Goal: Information Seeking & Learning: Learn about a topic

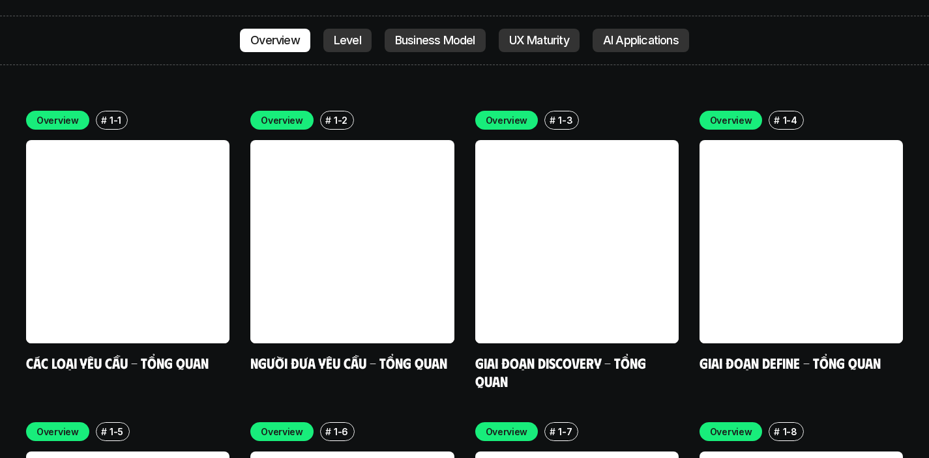
scroll to position [3595, 0]
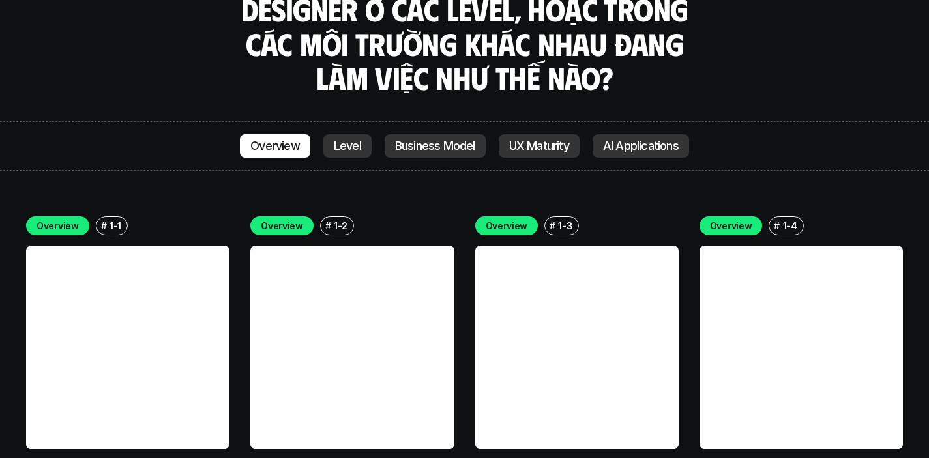
click at [188, 295] on link at bounding box center [127, 347] width 203 height 203
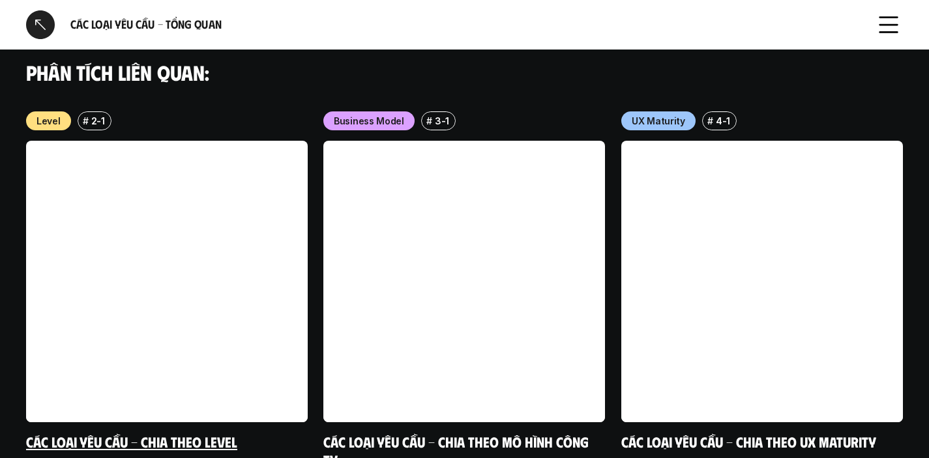
scroll to position [1401, 0]
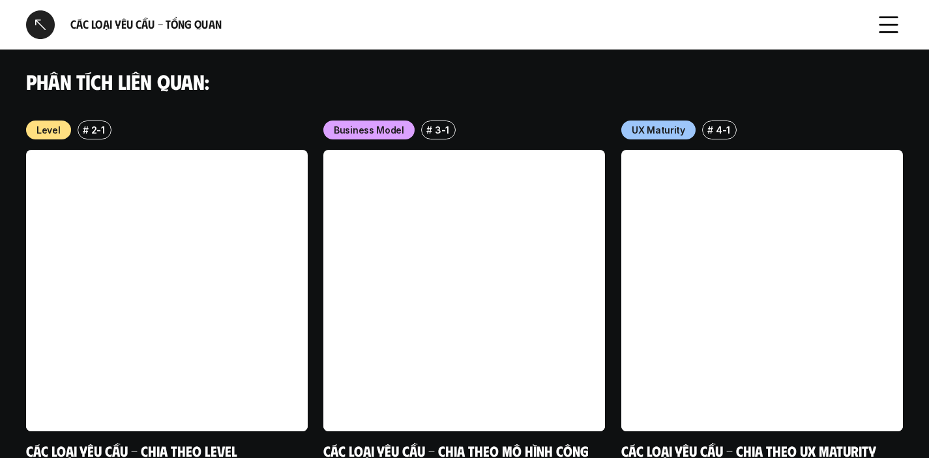
click at [204, 287] on link at bounding box center [167, 291] width 282 height 282
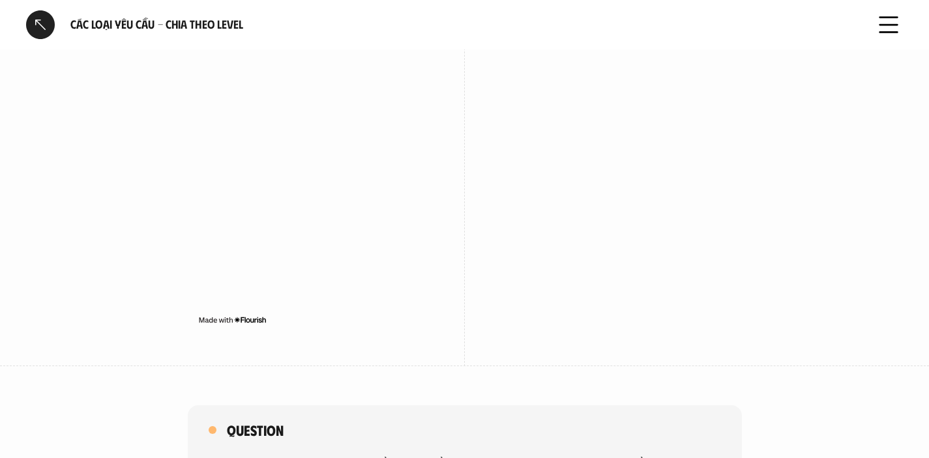
scroll to position [3072, 0]
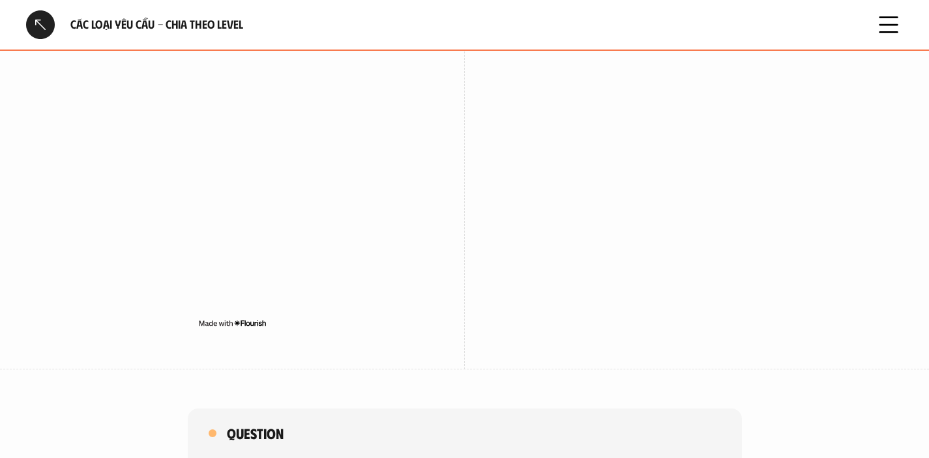
click at [29, 18] on div at bounding box center [40, 24] width 29 height 29
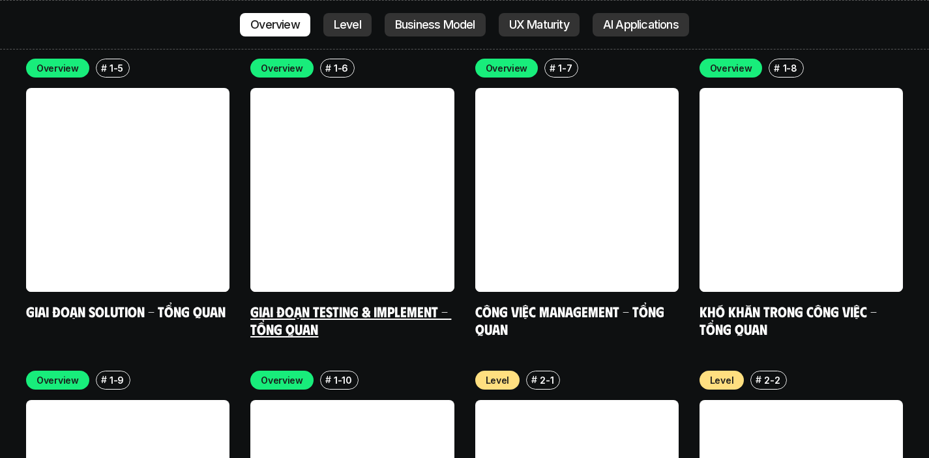
scroll to position [3792, 0]
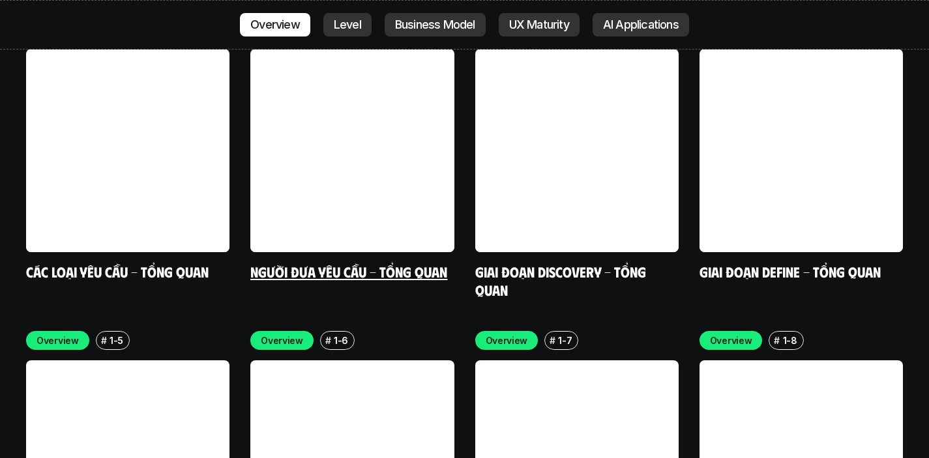
click at [368, 167] on link at bounding box center [351, 150] width 203 height 203
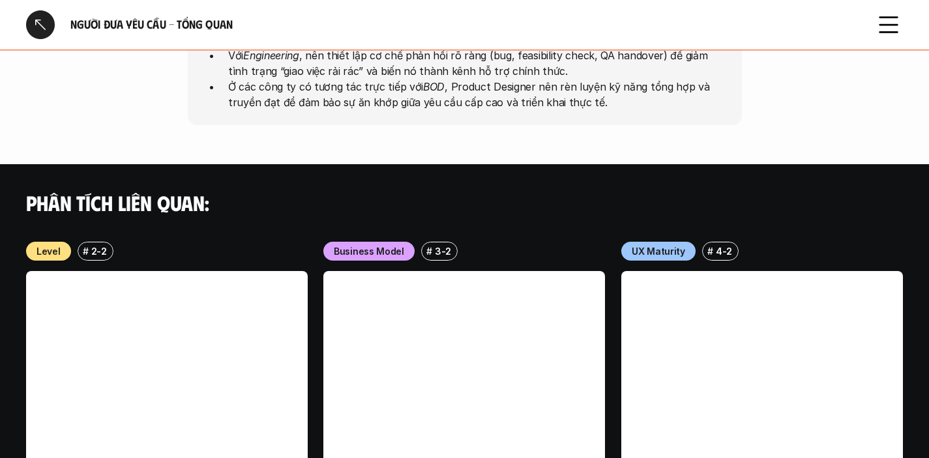
scroll to position [1075, 0]
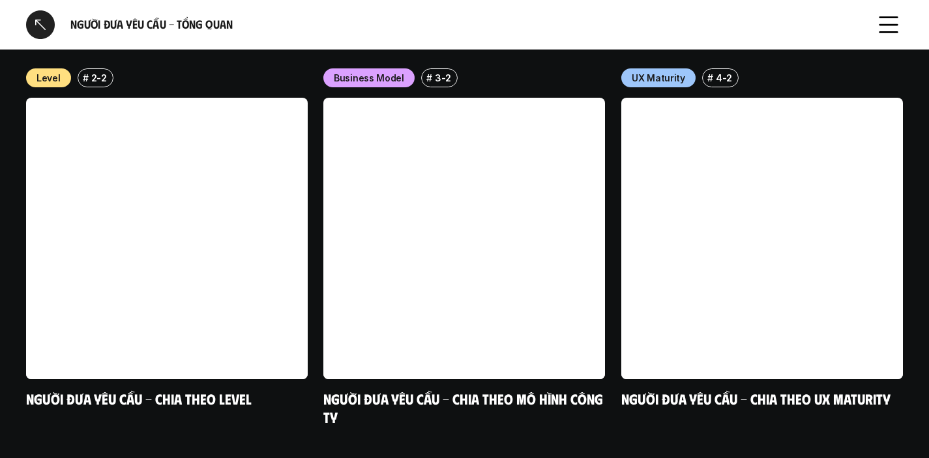
click at [44, 26] on div at bounding box center [40, 24] width 29 height 29
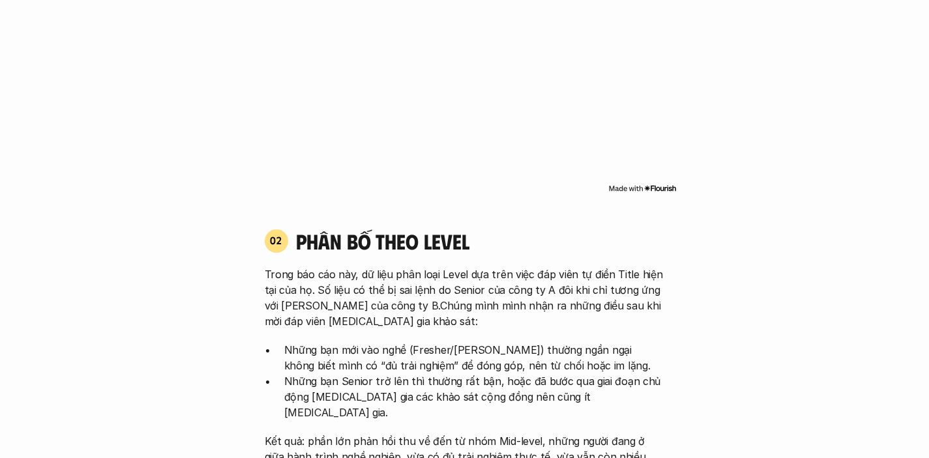
scroll to position [3662, 0]
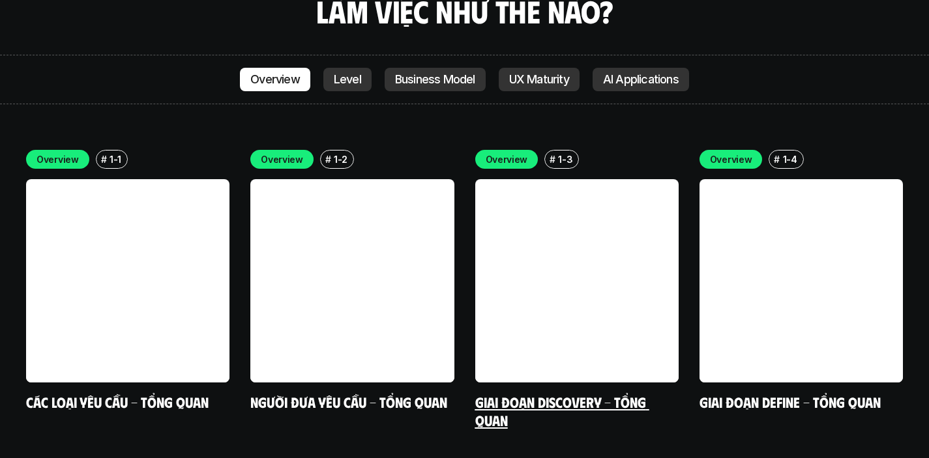
click at [538, 241] on link at bounding box center [576, 280] width 203 height 203
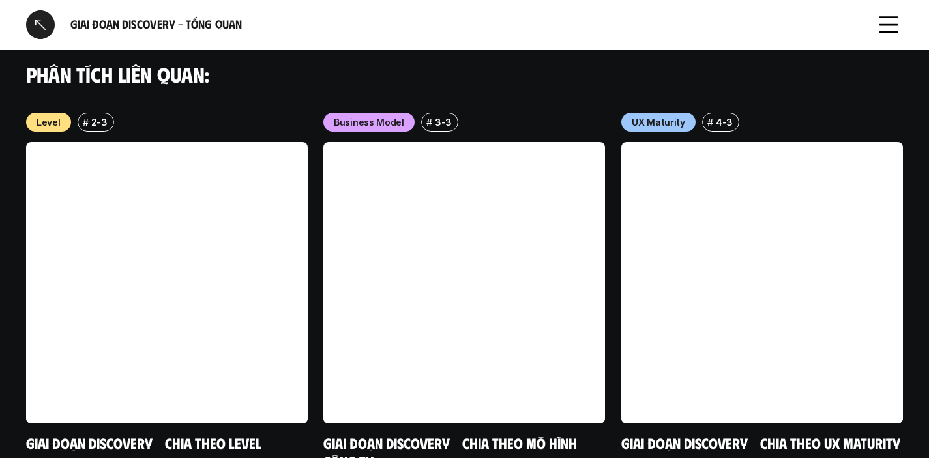
scroll to position [1648, 0]
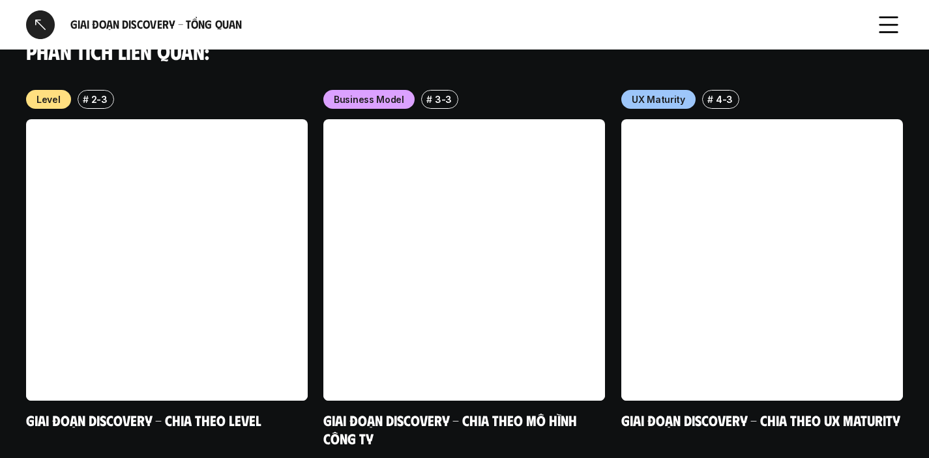
click at [38, 24] on div at bounding box center [40, 24] width 29 height 29
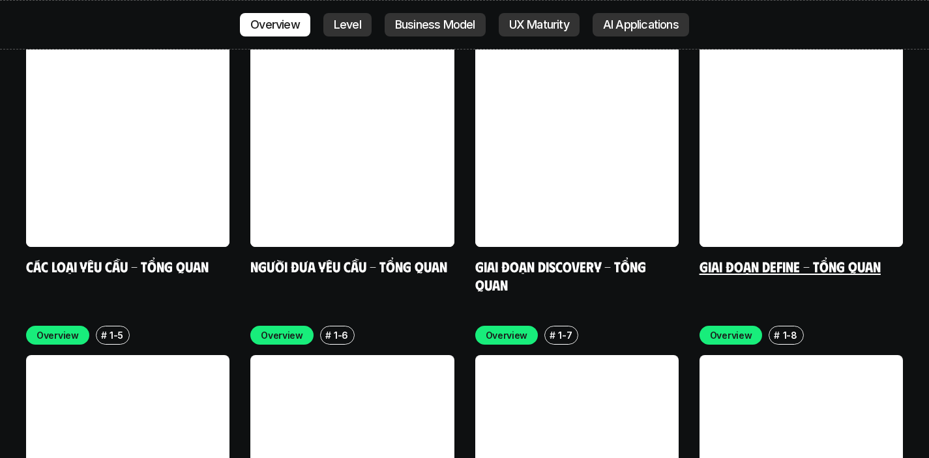
scroll to position [3797, 0]
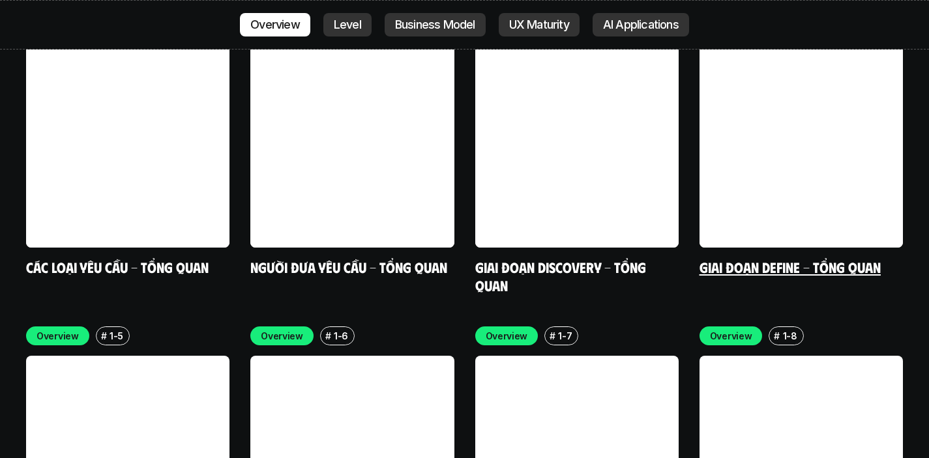
click at [759, 258] on link "Giai đoạn Define - Tổng quan" at bounding box center [789, 267] width 181 height 18
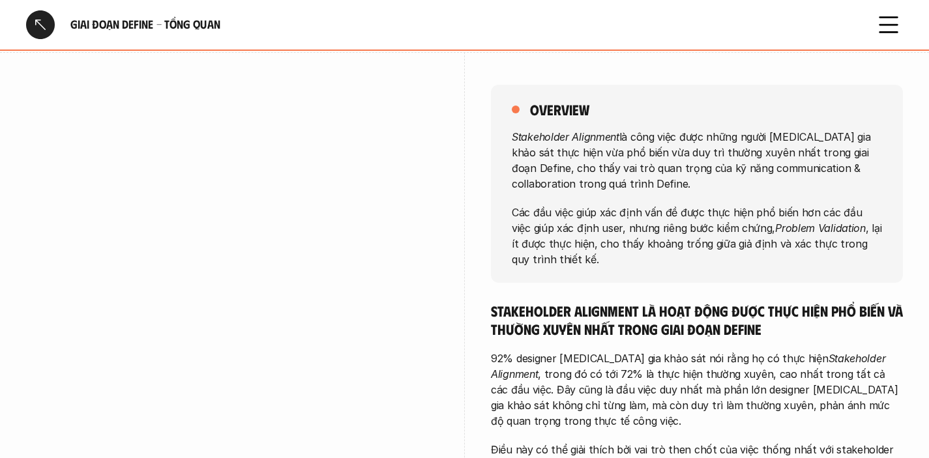
scroll to position [126, 0]
